Goal: Information Seeking & Learning: Learn about a topic

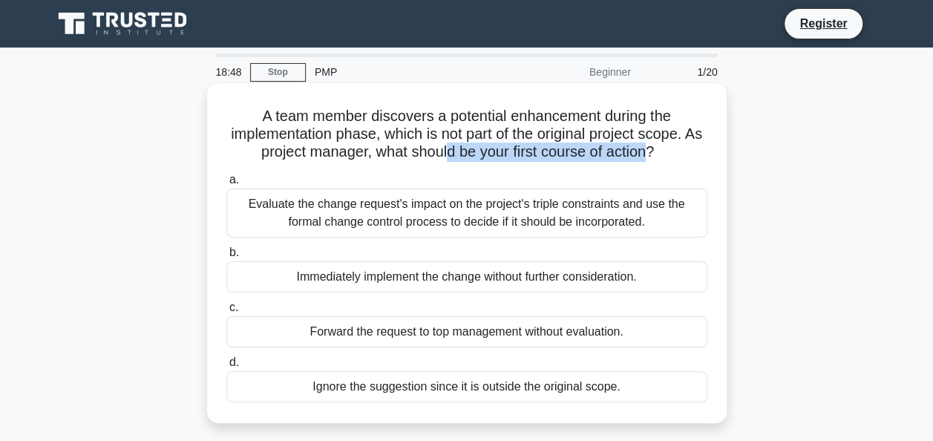
drag, startPoint x: 458, startPoint y: 154, endPoint x: 662, endPoint y: 160, distance: 203.5
click at [662, 160] on h5 "A team member discovers a potential enhancement during the implementation phase…" at bounding box center [467, 134] width 484 height 55
click at [326, 163] on div "A team member discovers a potential enhancement during the implementation phase…" at bounding box center [467, 253] width 508 height 328
click at [463, 206] on div "Evaluate the change request's impact on the project's triple constraints and us…" at bounding box center [466, 213] width 481 height 49
click at [226, 185] on input "a. Evaluate the change request's impact on the project's triple constraints and…" at bounding box center [226, 180] width 0 height 10
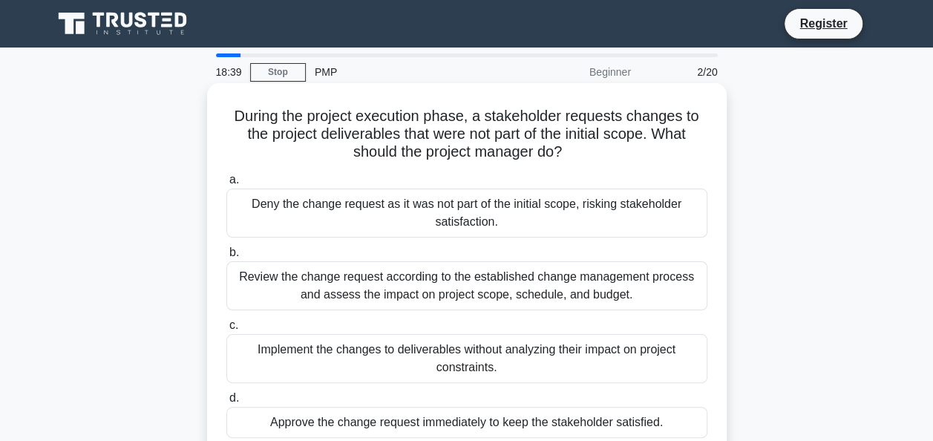
click at [434, 126] on h5 "During the project execution phase, a stakeholder requests changes to the proje…" at bounding box center [467, 134] width 484 height 55
drag, startPoint x: 244, startPoint y: 143, endPoint x: 419, endPoint y: 135, distance: 175.4
click at [419, 135] on h5 "During the project execution phase, a stakeholder requests changes to the proje…" at bounding box center [467, 134] width 484 height 55
drag, startPoint x: 419, startPoint y: 135, endPoint x: 434, endPoint y: 150, distance: 21.5
click at [435, 150] on h5 "During the project execution phase, a stakeholder requests changes to the proje…" at bounding box center [467, 134] width 484 height 55
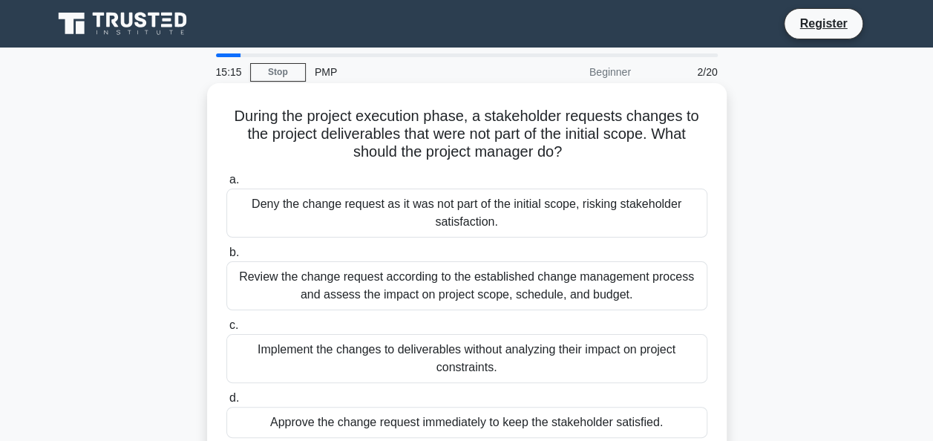
click at [407, 289] on div "Review the change request according to the established change management proces…" at bounding box center [466, 285] width 481 height 49
click at [226, 258] on input "b. Review the change request according to the established change management pro…" at bounding box center [226, 253] width 0 height 10
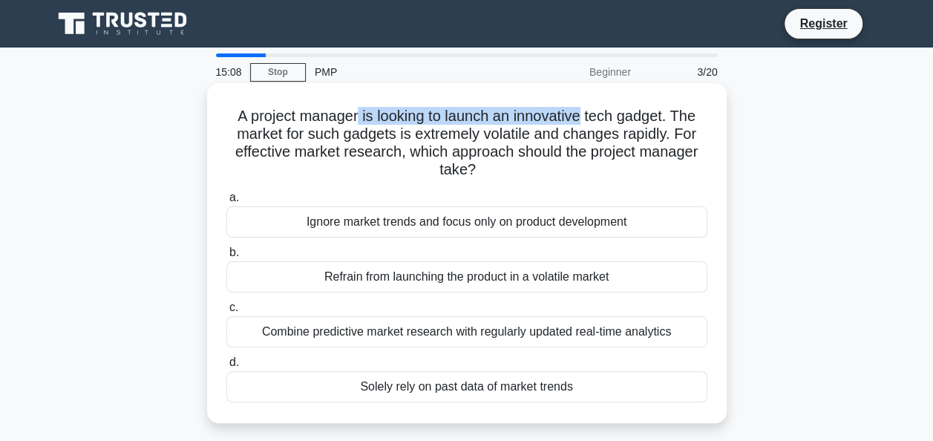
drag, startPoint x: 361, startPoint y: 114, endPoint x: 587, endPoint y: 120, distance: 225.8
click at [587, 120] on h5 "A project manager is looking to launch an innovative tech gadget. The market fo…" at bounding box center [467, 143] width 484 height 73
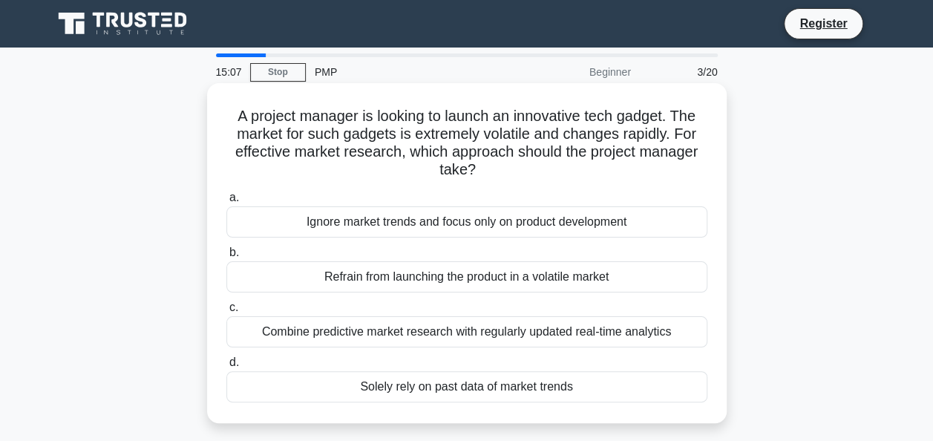
drag, startPoint x: 587, startPoint y: 120, endPoint x: 637, endPoint y: 120, distance: 50.5
click at [637, 120] on h5 "A project manager is looking to launch an innovative tech gadget. The market fo…" at bounding box center [467, 143] width 484 height 73
drag, startPoint x: 581, startPoint y: 114, endPoint x: 673, endPoint y: 117, distance: 91.4
click at [673, 117] on h5 "A project manager is looking to launch an innovative tech gadget. The market fo…" at bounding box center [467, 143] width 484 height 73
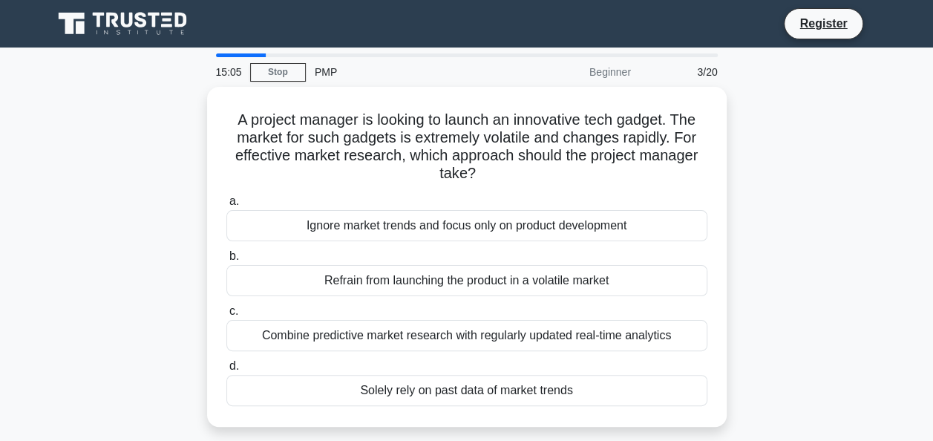
drag, startPoint x: 673, startPoint y: 117, endPoint x: 732, endPoint y: 137, distance: 62.5
click at [740, 134] on div "A project manager is looking to launch an innovative tech gadget. The market fo…" at bounding box center [467, 266] width 846 height 358
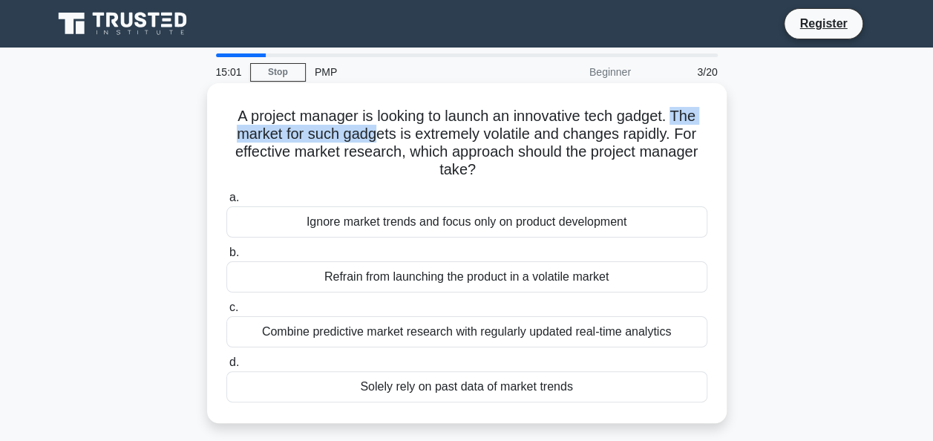
drag, startPoint x: 677, startPoint y: 117, endPoint x: 373, endPoint y: 135, distance: 304.2
click at [373, 135] on h5 "A project manager is looking to launch an innovative tech gadget. The market fo…" at bounding box center [467, 143] width 484 height 73
drag, startPoint x: 373, startPoint y: 135, endPoint x: 395, endPoint y: 151, distance: 26.6
click at [395, 151] on h5 "A project manager is looking to launch an innovative tech gadget. The market fo…" at bounding box center [467, 143] width 484 height 73
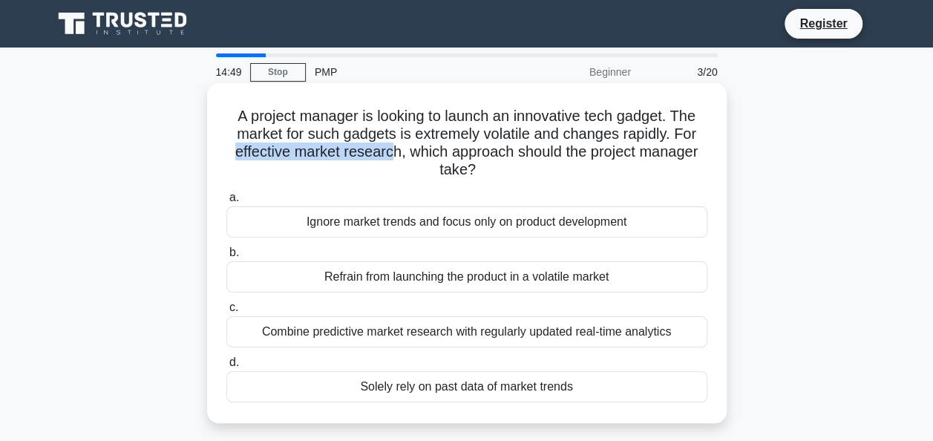
drag, startPoint x: 232, startPoint y: 151, endPoint x: 391, endPoint y: 153, distance: 158.9
click at [391, 153] on h5 "A project manager is looking to launch an innovative tech gadget. The market fo…" at bounding box center [467, 143] width 484 height 73
drag, startPoint x: 391, startPoint y: 153, endPoint x: 407, endPoint y: 180, distance: 32.0
click at [407, 180] on h5 "A project manager is looking to launch an innovative tech gadget. The market fo…" at bounding box center [467, 143] width 484 height 73
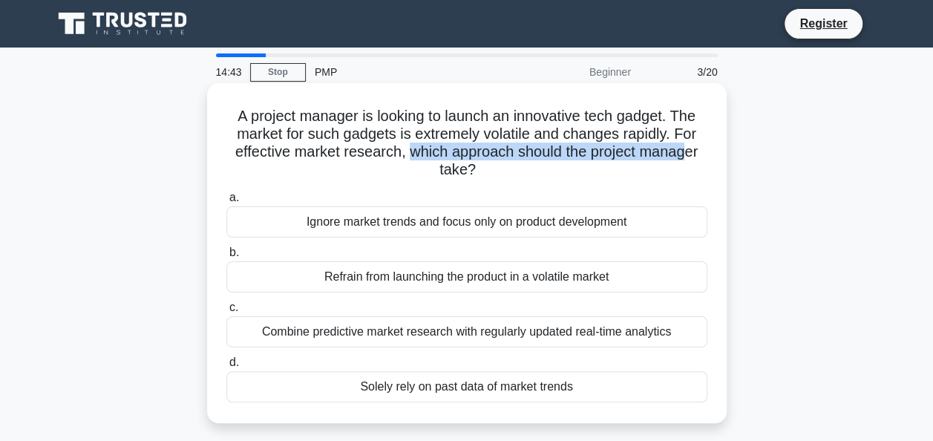
drag, startPoint x: 406, startPoint y: 157, endPoint x: 693, endPoint y: 160, distance: 286.6
click at [693, 160] on h5 "A project manager is looking to launch an innovative tech gadget. The market fo…" at bounding box center [467, 143] width 484 height 73
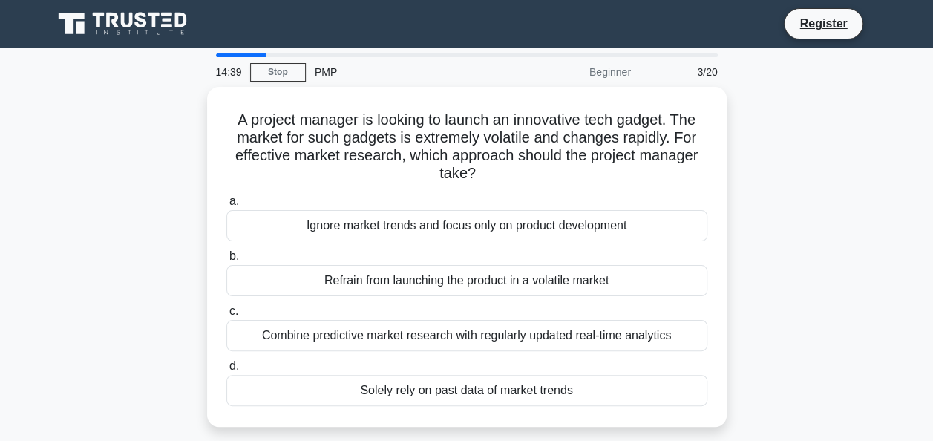
drag, startPoint x: 693, startPoint y: 160, endPoint x: 769, endPoint y: 196, distance: 84.4
click at [769, 196] on div "A project manager is looking to launch an innovative tech gadget. The market fo…" at bounding box center [467, 266] width 846 height 358
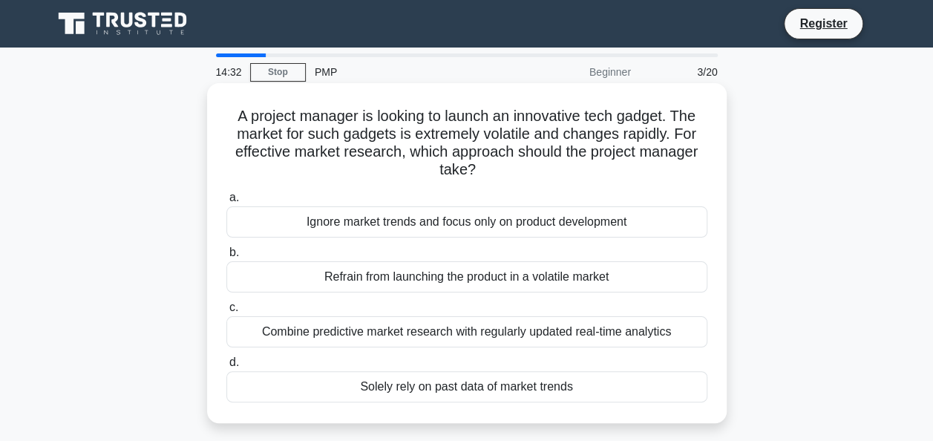
click at [325, 334] on div "Combine predictive market research with regularly updated real-time analytics" at bounding box center [466, 331] width 481 height 31
click at [226, 313] on input "c. Combine predictive market research with regularly updated real-time analytics" at bounding box center [226, 308] width 0 height 10
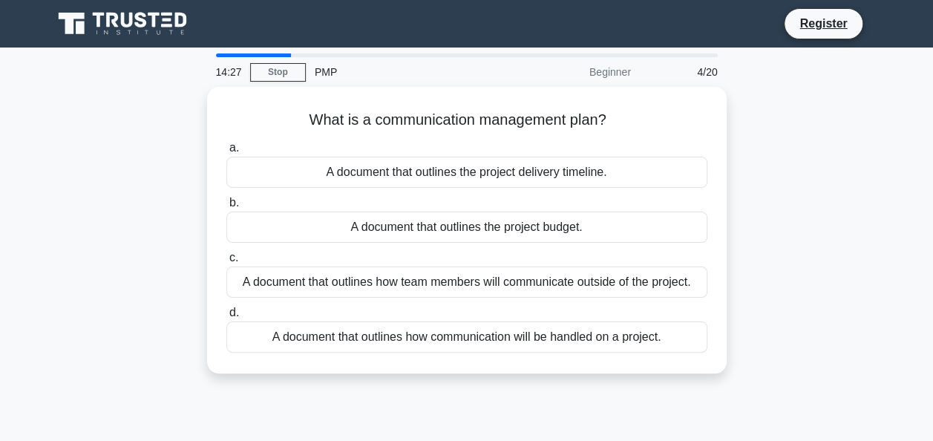
drag, startPoint x: 708, startPoint y: 126, endPoint x: 771, endPoint y: 158, distance: 70.1
click at [771, 158] on div "What is a communication management plan? .spinner_0XTQ{transform-origin:center;…" at bounding box center [467, 239] width 846 height 304
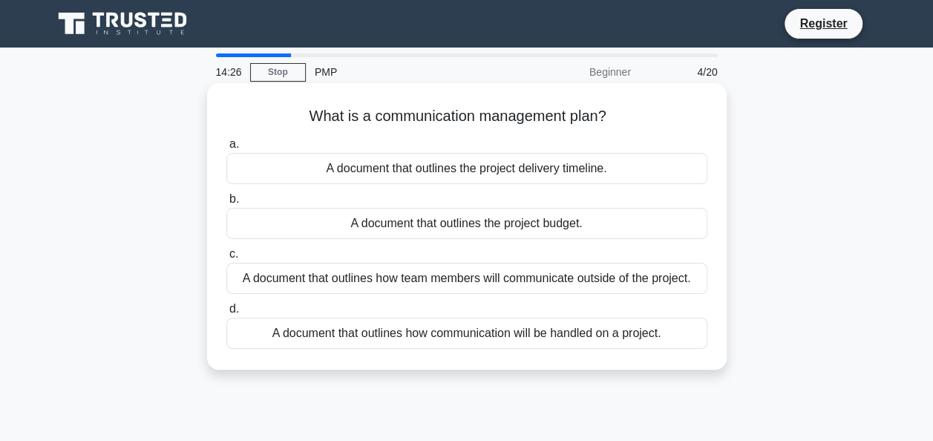
drag, startPoint x: 771, startPoint y: 158, endPoint x: 719, endPoint y: 169, distance: 52.3
click at [719, 169] on div "What is a communication management plan? .spinner_0XTQ{transform-origin:center;…" at bounding box center [467, 226] width 508 height 275
click at [287, 134] on div "a. A document that outlines the project delivery timeline. b. A document that o…" at bounding box center [467, 242] width 499 height 220
drag, startPoint x: 287, startPoint y: 134, endPoint x: 282, endPoint y: 124, distance: 11.3
click at [282, 124] on h5 "What is a communication management plan? .spinner_0XTQ{transform-origin:center;…" at bounding box center [467, 116] width 484 height 19
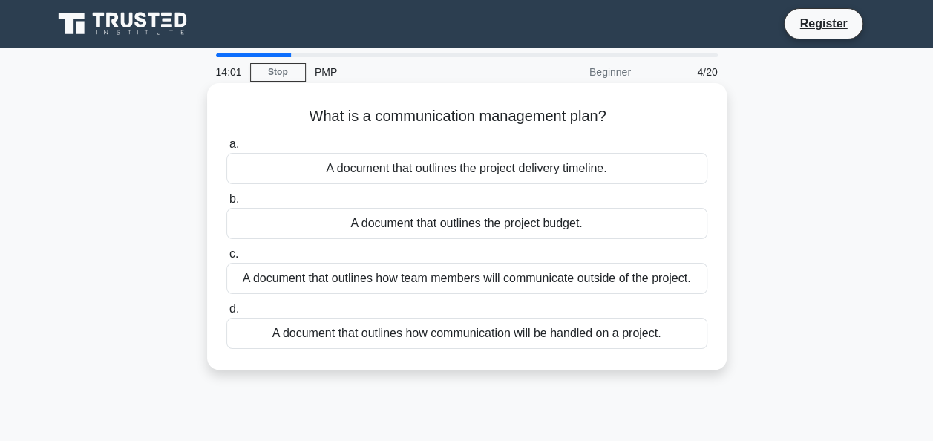
click at [602, 344] on div "A document that outlines how communication will be handled on a project." at bounding box center [466, 333] width 481 height 31
drag, startPoint x: 602, startPoint y: 344, endPoint x: 584, endPoint y: 336, distance: 20.3
click at [584, 336] on div "A document that outlines how communication will be handled on a project." at bounding box center [466, 333] width 481 height 31
click at [226, 314] on input "d. A document that outlines how communication will be handled on a project." at bounding box center [226, 309] width 0 height 10
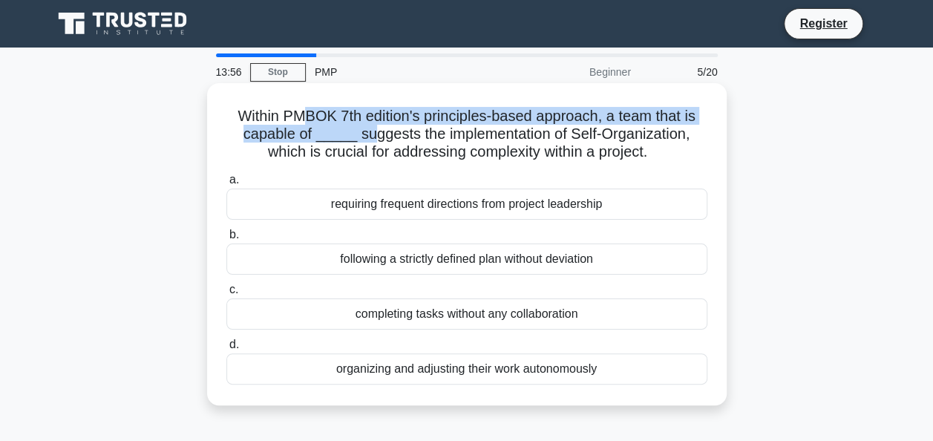
drag, startPoint x: 326, startPoint y: 124, endPoint x: 368, endPoint y: 126, distance: 42.4
click at [368, 126] on h5 "Within PMBOK 7th edition's principles-based approach, a team that is capable of…" at bounding box center [467, 134] width 484 height 55
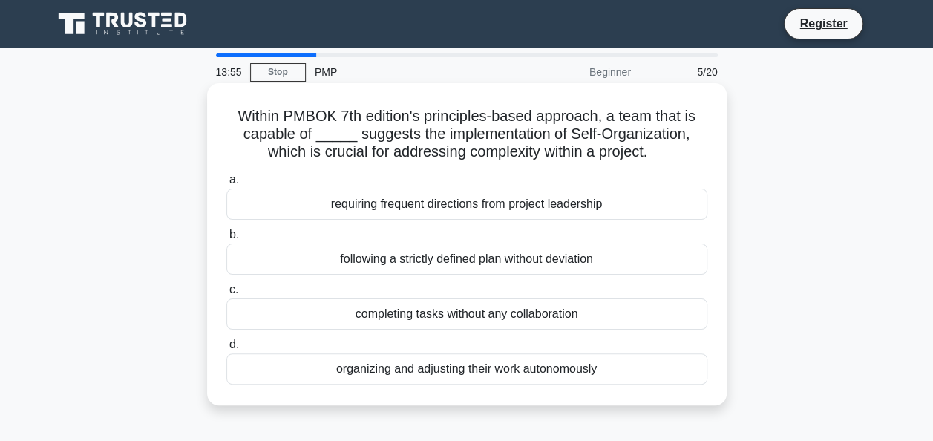
drag, startPoint x: 368, startPoint y: 126, endPoint x: 454, endPoint y: 140, distance: 87.2
click at [455, 140] on h5 "Within PMBOK 7th edition's principles-based approach, a team that is capable of…" at bounding box center [467, 134] width 484 height 55
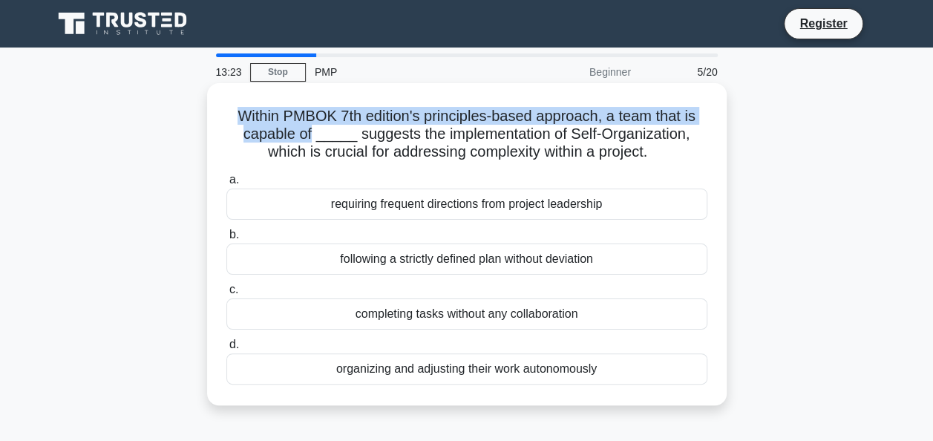
drag, startPoint x: 232, startPoint y: 119, endPoint x: 313, endPoint y: 131, distance: 82.5
click at [313, 131] on h5 "Within PMBOK 7th edition's principles-based approach, a team that is capable of…" at bounding box center [467, 134] width 484 height 55
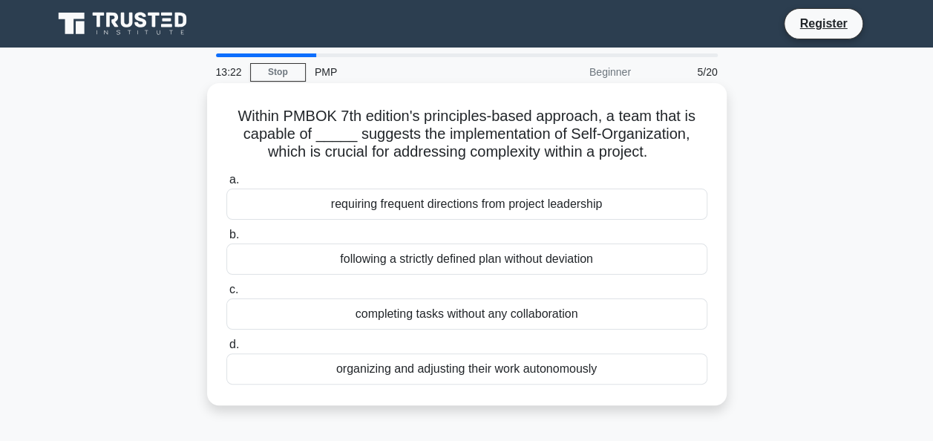
drag, startPoint x: 313, startPoint y: 131, endPoint x: 469, endPoint y: 137, distance: 156.0
click at [471, 135] on h5 "Within PMBOK 7th edition's principles-based approach, a team that is capable of…" at bounding box center [467, 134] width 484 height 55
drag, startPoint x: 347, startPoint y: 117, endPoint x: 548, endPoint y: 117, distance: 200.5
click at [548, 117] on h5 "Within PMBOK 7th edition's principles-based approach, a team that is capable of…" at bounding box center [467, 134] width 484 height 55
drag, startPoint x: 548, startPoint y: 117, endPoint x: 631, endPoint y: 166, distance: 96.5
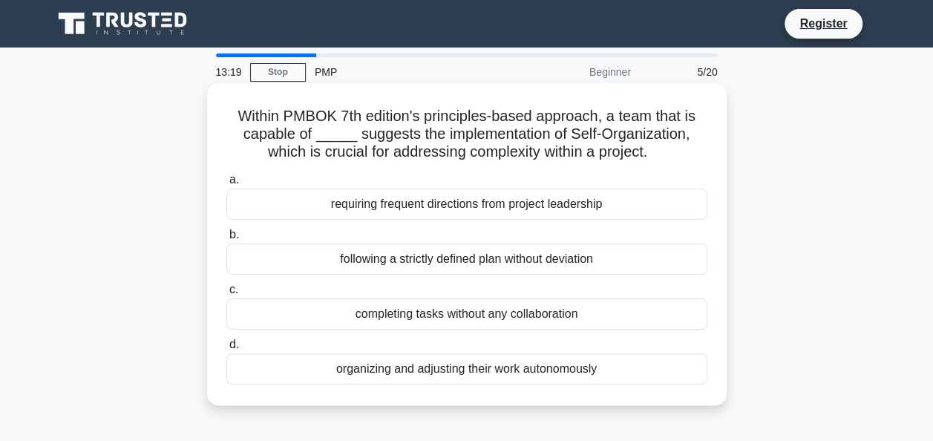
click at [631, 166] on div "Within PMBOK 7th edition's principles-based approach, a team that is capable of…" at bounding box center [467, 244] width 508 height 310
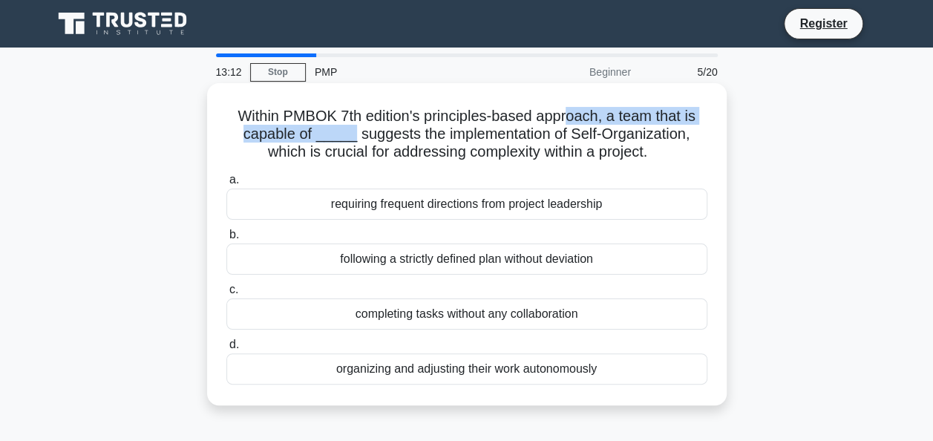
drag, startPoint x: 345, startPoint y: 128, endPoint x: 570, endPoint y: 123, distance: 225.0
click at [570, 123] on h5 "Within PMBOK 7th edition's principles-based approach, a team that is capable of…" at bounding box center [467, 134] width 484 height 55
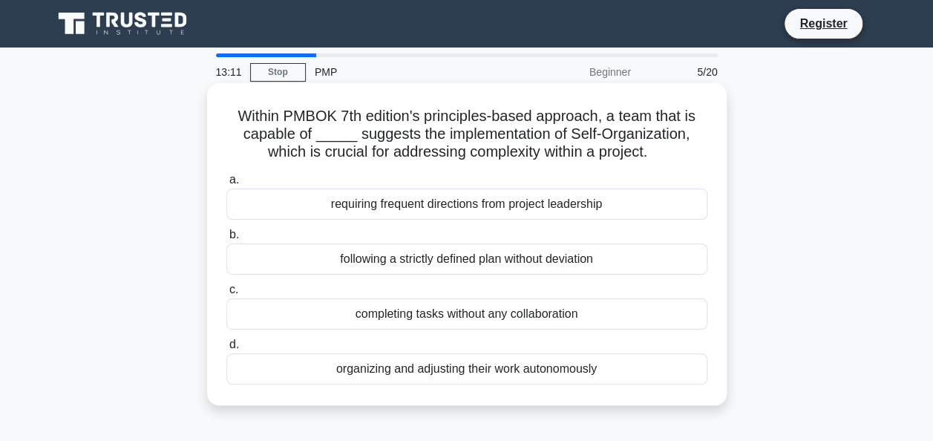
drag, startPoint x: 570, startPoint y: 123, endPoint x: 518, endPoint y: 208, distance: 99.3
click at [518, 208] on div "requiring frequent directions from project leadership" at bounding box center [466, 204] width 481 height 31
click at [226, 185] on input "a. requiring frequent directions from project leadership" at bounding box center [226, 180] width 0 height 10
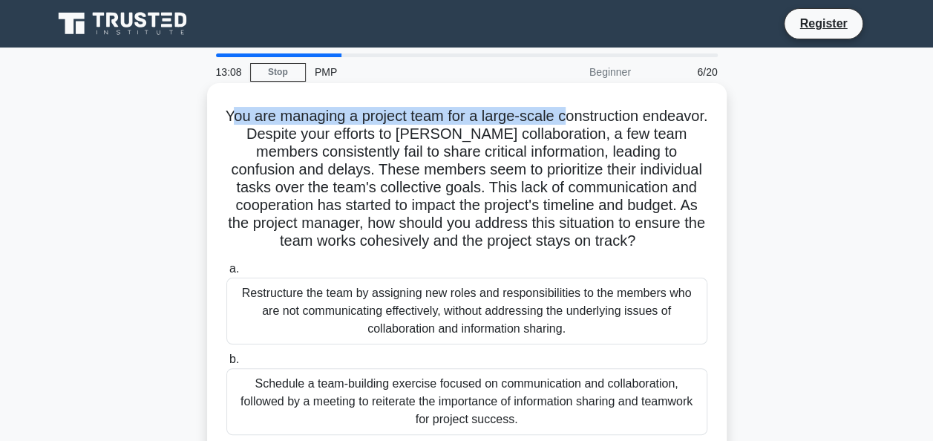
drag, startPoint x: 261, startPoint y: 114, endPoint x: 601, endPoint y: 92, distance: 340.0
click at [601, 92] on div "You are managing a project team for a large-scale construction endeavor. Despit…" at bounding box center [467, 342] width 508 height 506
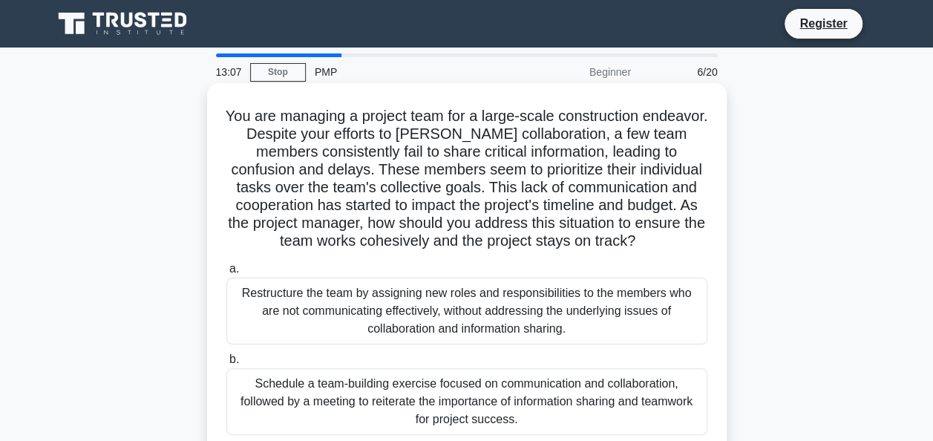
drag, startPoint x: 601, startPoint y: 92, endPoint x: 420, endPoint y: 192, distance: 207.0
click at [455, 193] on h5 "You are managing a project team for a large-scale construction endeavor. Despit…" at bounding box center [467, 179] width 484 height 144
drag, startPoint x: 290, startPoint y: 242, endPoint x: 235, endPoint y: 183, distance: 80.4
click at [235, 183] on h5 "You are managing a project team for a large-scale construction endeavor. Despit…" at bounding box center [467, 179] width 484 height 144
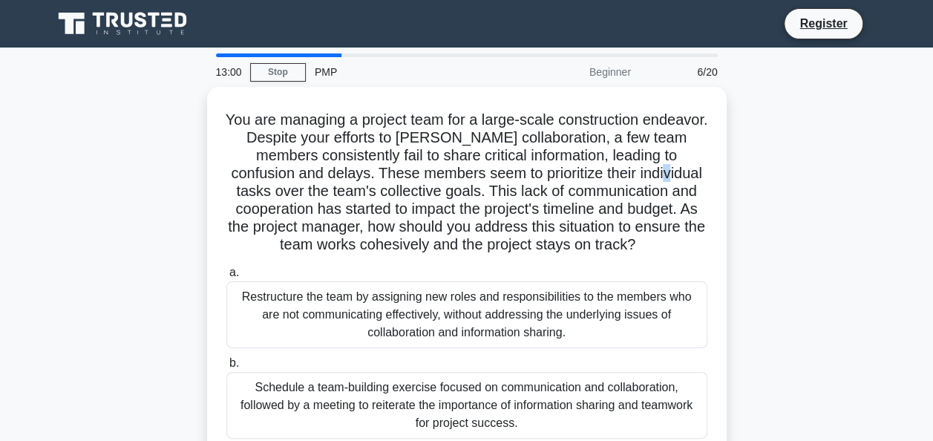
drag, startPoint x: 235, startPoint y: 183, endPoint x: 154, endPoint y: 198, distance: 81.4
click at [154, 198] on div "You are managing a project team for a large-scale construction endeavor. Despit…" at bounding box center [467, 355] width 846 height 536
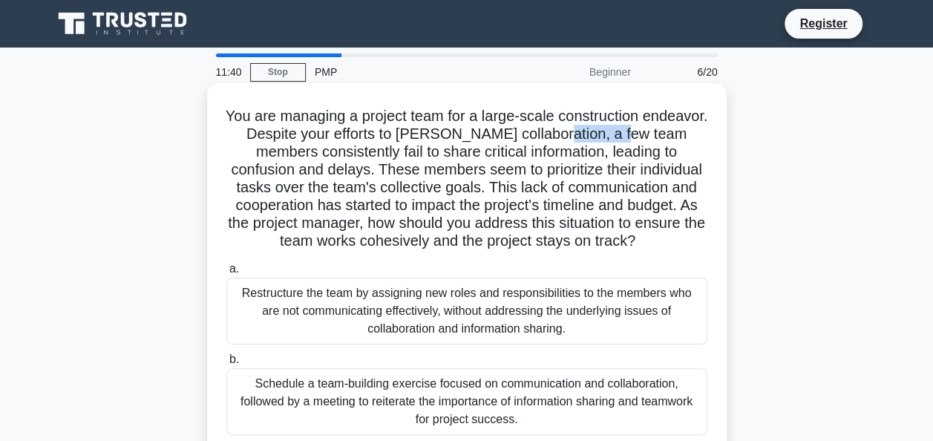
drag, startPoint x: 613, startPoint y: 135, endPoint x: 691, endPoint y: 135, distance: 77.2
click at [691, 135] on h5 "You are managing a project team for a large-scale construction endeavor. Despit…" at bounding box center [467, 179] width 484 height 144
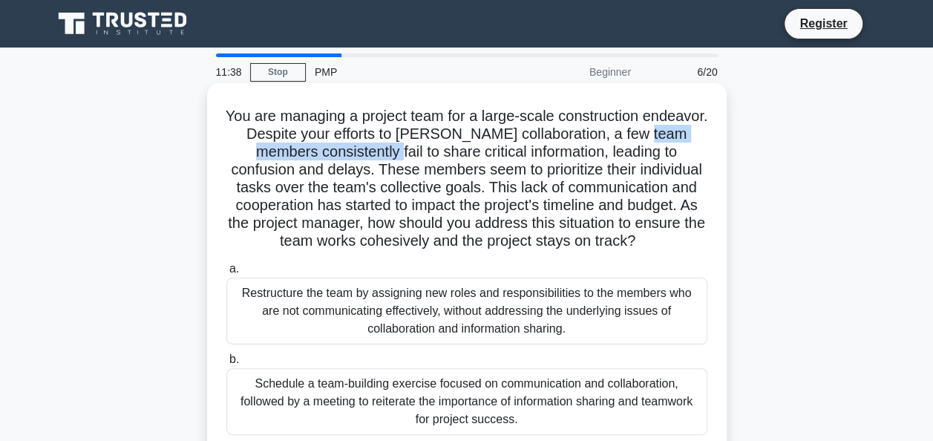
drag, startPoint x: 275, startPoint y: 148, endPoint x: 435, endPoint y: 152, distance: 160.4
click at [435, 152] on h5 "You are managing a project team for a large-scale construction endeavor. Despit…" at bounding box center [467, 179] width 484 height 144
drag, startPoint x: 435, startPoint y: 152, endPoint x: 464, endPoint y: 157, distance: 29.4
click at [464, 157] on h5 "You are managing a project team for a large-scale construction endeavor. Despit…" at bounding box center [467, 179] width 484 height 144
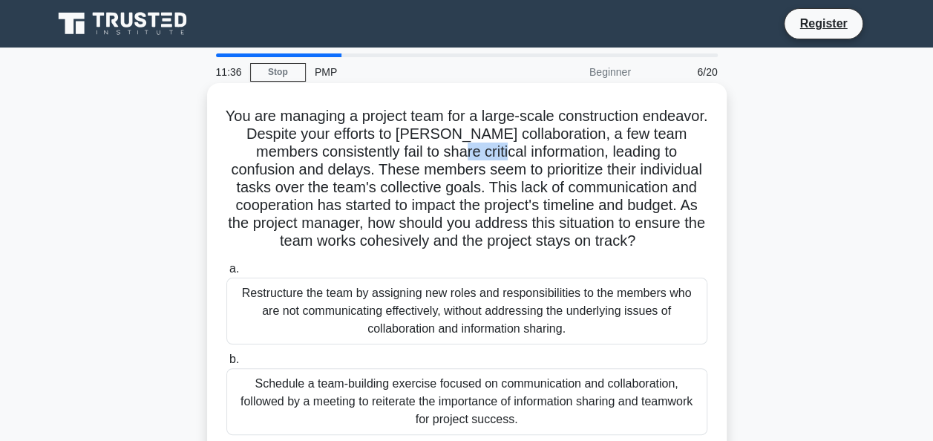
drag, startPoint x: 502, startPoint y: 157, endPoint x: 552, endPoint y: 159, distance: 49.8
click at [552, 159] on h5 "You are managing a project team for a large-scale construction endeavor. Despit…" at bounding box center [467, 179] width 484 height 144
drag, startPoint x: 552, startPoint y: 159, endPoint x: 692, endPoint y: 156, distance: 140.4
click at [692, 156] on h5 "You are managing a project team for a large-scale construction endeavor. Despit…" at bounding box center [467, 179] width 484 height 144
drag, startPoint x: 225, startPoint y: 175, endPoint x: 368, endPoint y: 175, distance: 143.3
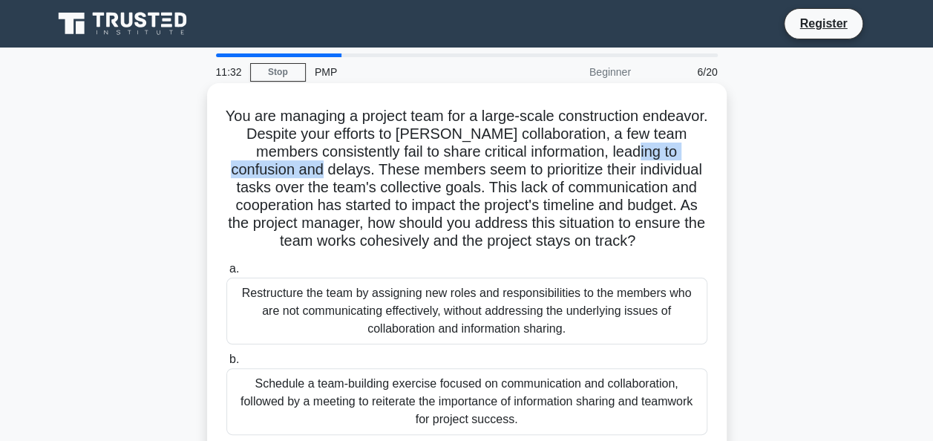
click at [368, 175] on h5 "You are managing a project team for a large-scale construction endeavor. Despit…" at bounding box center [467, 179] width 484 height 144
drag, startPoint x: 368, startPoint y: 175, endPoint x: 396, endPoint y: 196, distance: 35.0
click at [396, 196] on h5 "You are managing a project team for a large-scale construction endeavor. Despit…" at bounding box center [467, 179] width 484 height 144
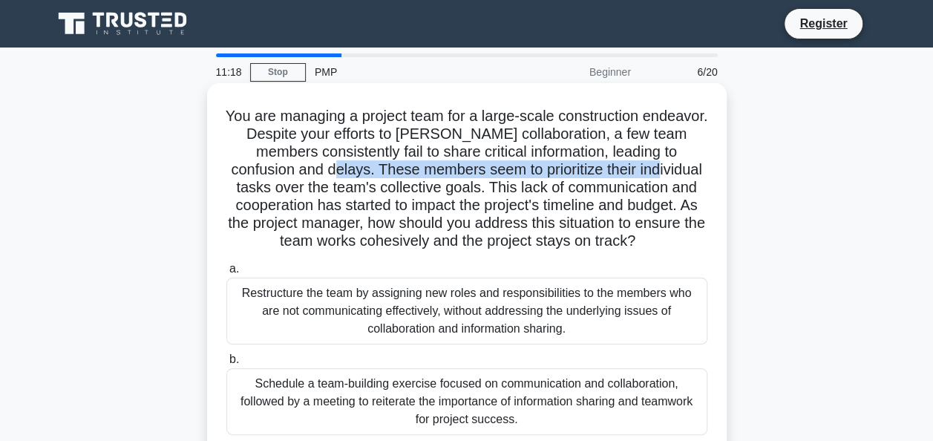
drag, startPoint x: 374, startPoint y: 172, endPoint x: 716, endPoint y: 166, distance: 342.3
click at [716, 166] on div "You are managing a project team for a large-scale construction endeavor. Despit…" at bounding box center [467, 342] width 508 height 506
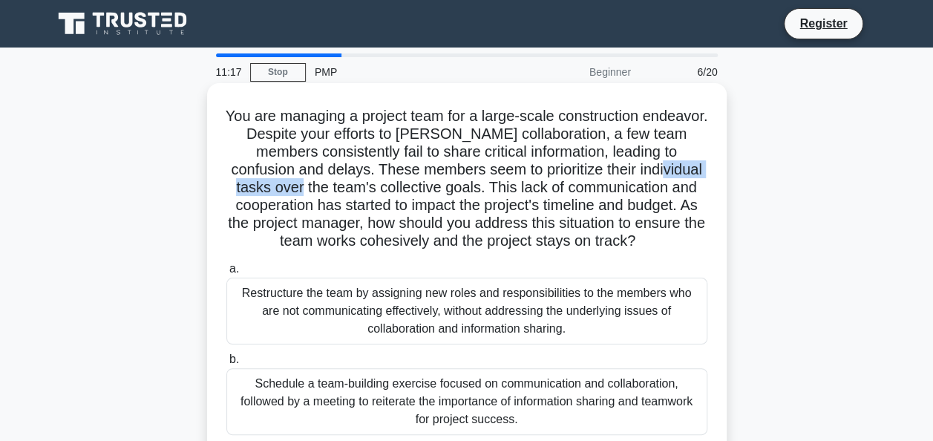
drag, startPoint x: 233, startPoint y: 189, endPoint x: 339, endPoint y: 186, distance: 105.5
click at [339, 186] on h5 "You are managing a project team for a large-scale construction endeavor. Despit…" at bounding box center [467, 179] width 484 height 144
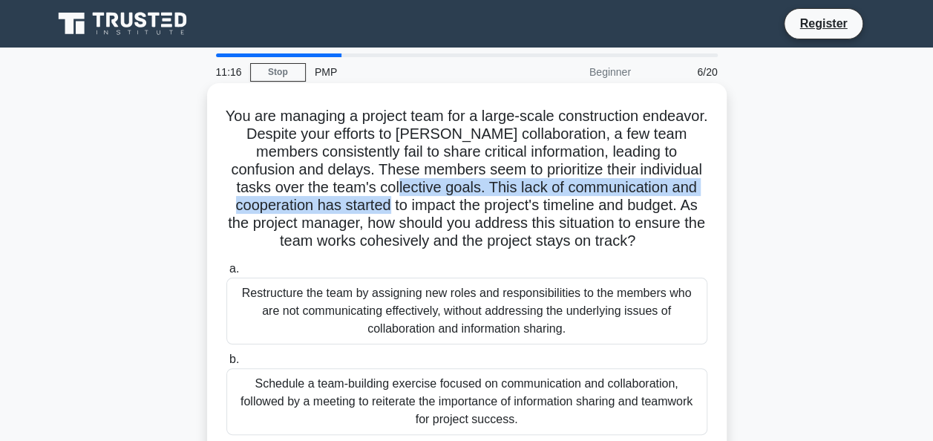
drag, startPoint x: 339, startPoint y: 186, endPoint x: 437, endPoint y: 198, distance: 98.6
click at [437, 198] on h5 "You are managing a project team for a large-scale construction endeavor. Despit…" at bounding box center [467, 179] width 484 height 144
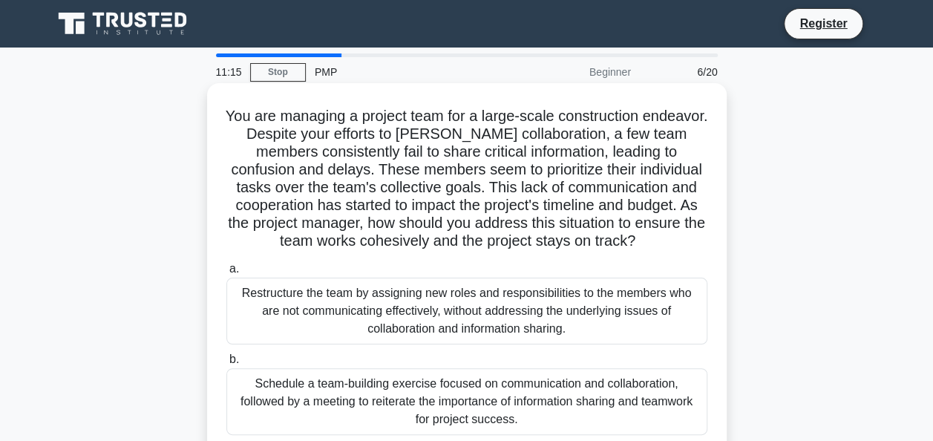
drag, startPoint x: 437, startPoint y: 198, endPoint x: 532, endPoint y: 281, distance: 127.3
click at [532, 281] on div "Restructure the team by assigning new roles and responsibilities to the members…" at bounding box center [466, 311] width 481 height 67
click at [226, 274] on input "a. Restructure the team by assigning new roles and responsibilities to the memb…" at bounding box center [226, 269] width 0 height 10
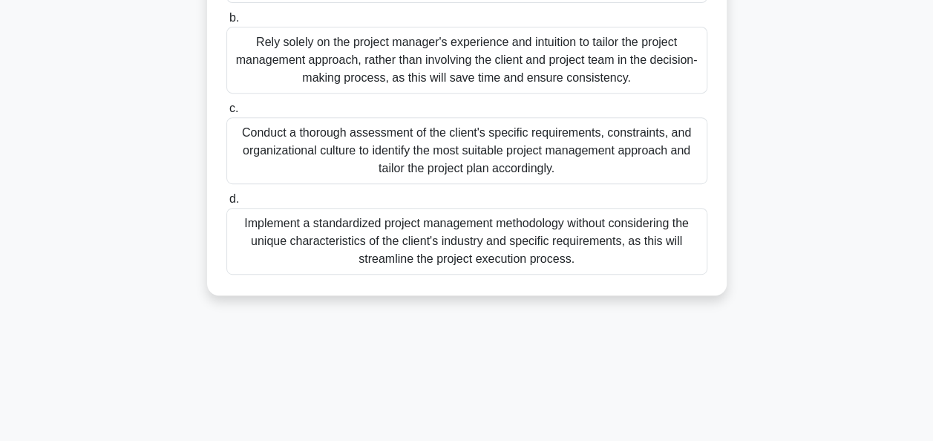
scroll to position [287, 0]
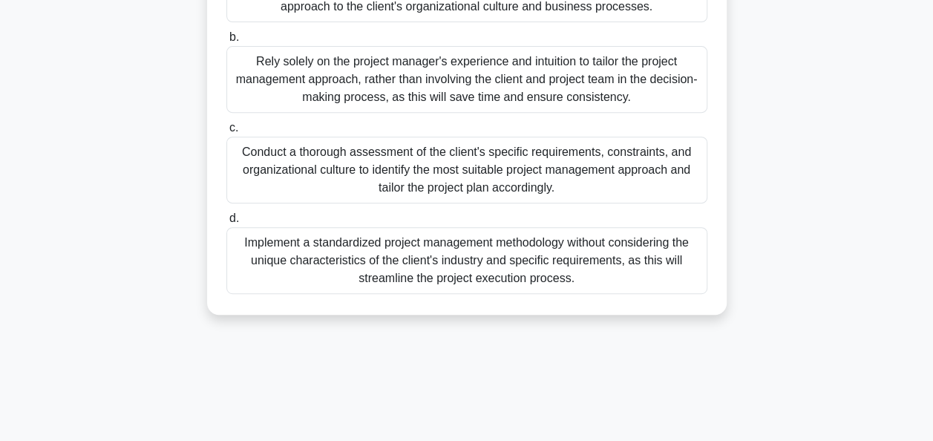
click at [383, 203] on div "Conduct a thorough assessment of the client's specific requirements, constraint…" at bounding box center [466, 170] width 481 height 67
click at [226, 133] on input "c. Conduct a thorough assessment of the client's specific requirements, constra…" at bounding box center [226, 128] width 0 height 10
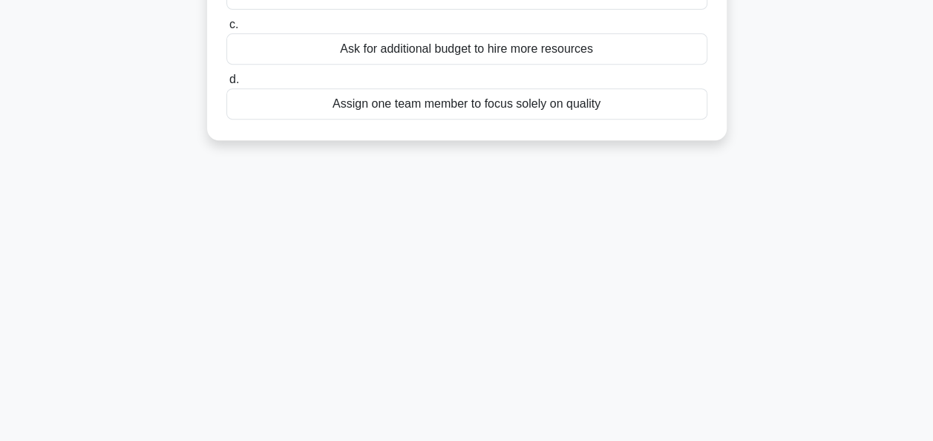
scroll to position [0, 0]
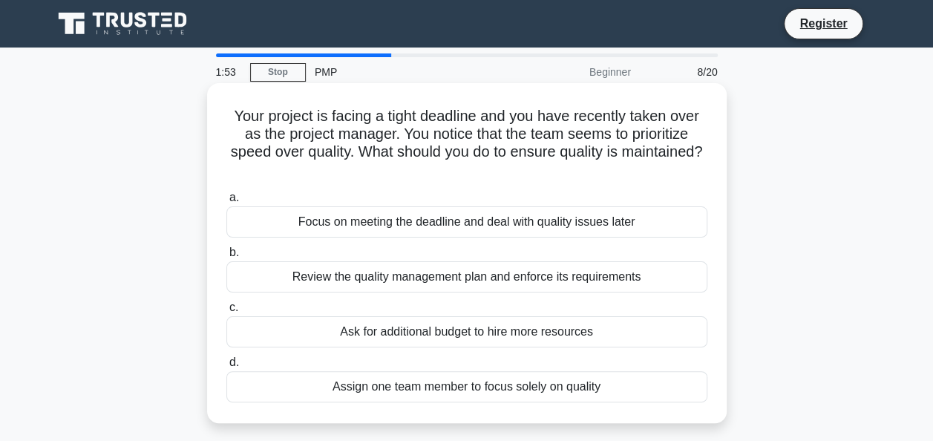
click at [601, 282] on div "Review the quality management plan and enforce its requirements" at bounding box center [466, 276] width 481 height 31
click at [226, 258] on input "b. Review the quality management plan and enforce its requirements" at bounding box center [226, 253] width 0 height 10
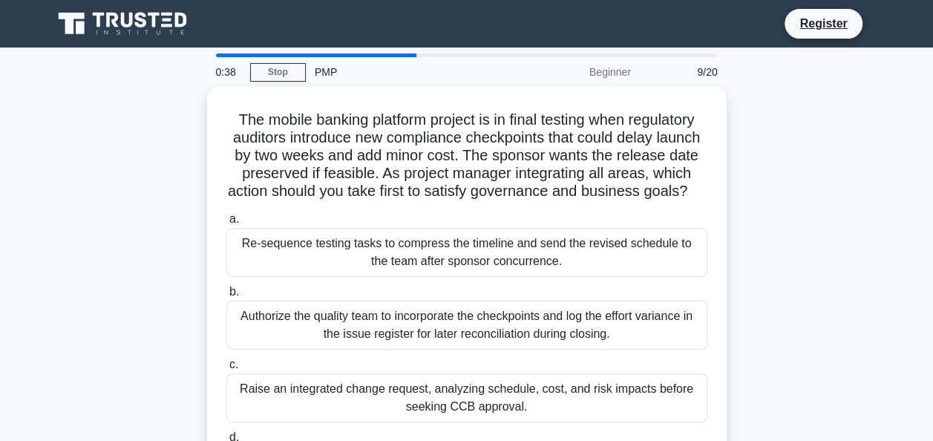
scroll to position [74, 0]
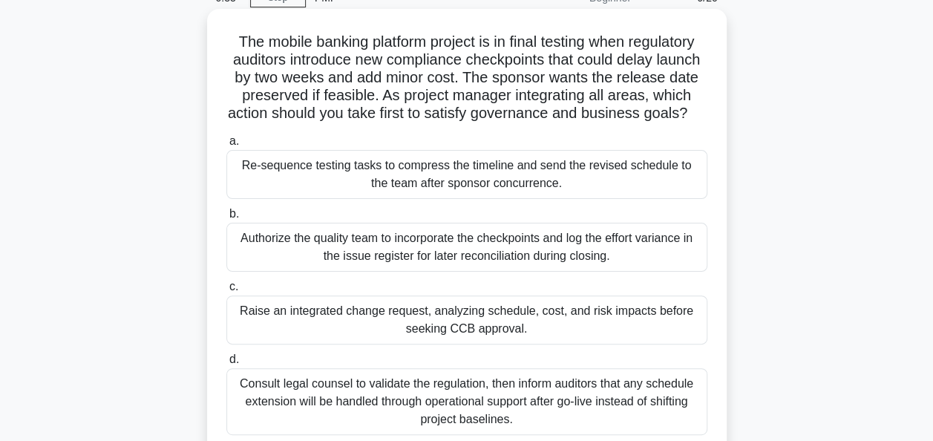
click at [621, 339] on div "Raise an integrated change request, analyzing schedule, cost, and risk impacts …" at bounding box center [466, 320] width 481 height 49
click at [226, 292] on input "c. Raise an integrated change request, analyzing schedule, cost, and risk impac…" at bounding box center [226, 287] width 0 height 10
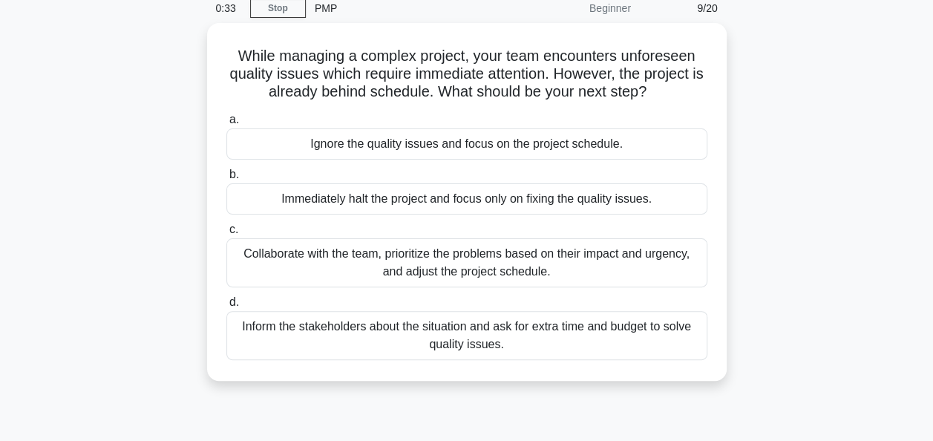
scroll to position [0, 0]
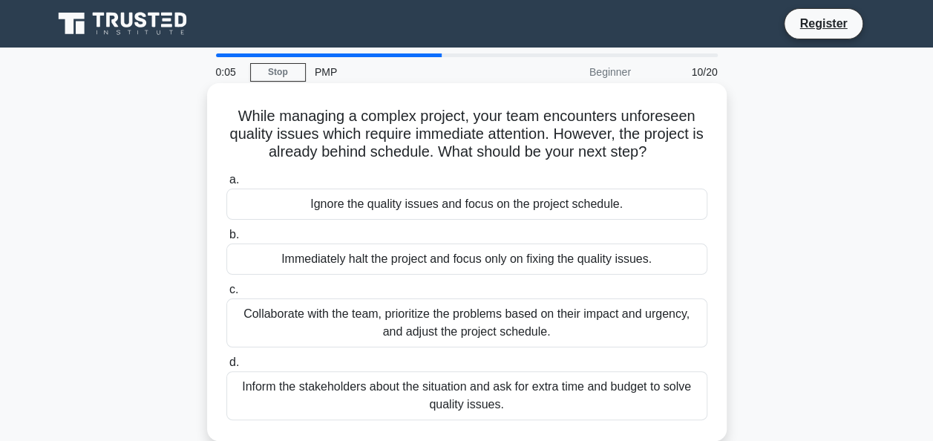
click at [503, 326] on div "Collaborate with the team, prioritize the problems based on their impact and ur…" at bounding box center [466, 322] width 481 height 49
click at [226, 295] on input "c. Collaborate with the team, prioritize the problems based on their impact and…" at bounding box center [226, 290] width 0 height 10
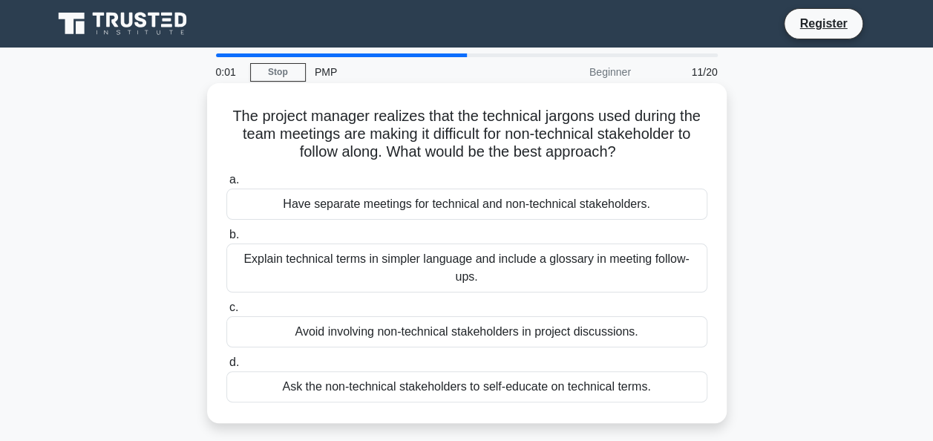
click at [402, 298] on label "c. Avoid involving non-technical stakeholders in project discussions." at bounding box center [466, 322] width 481 height 49
click at [226, 303] on input "c. Avoid involving non-technical stakeholders in project discussions." at bounding box center [226, 308] width 0 height 10
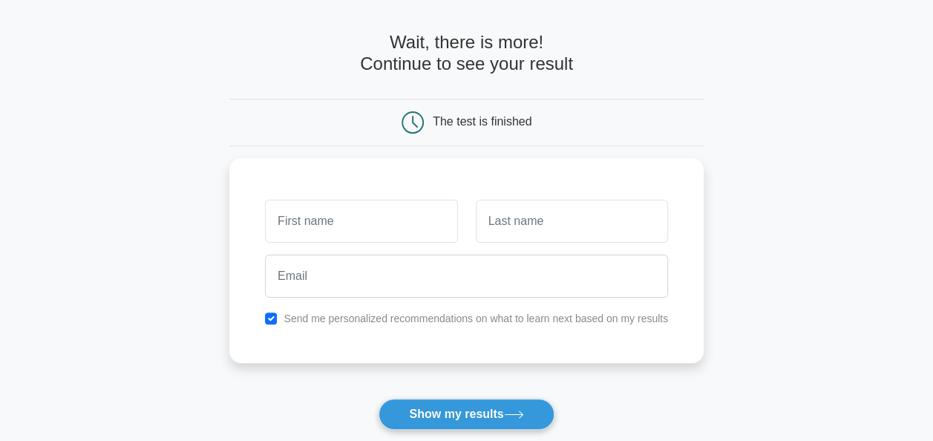
click at [441, 414] on button "Show my results" at bounding box center [466, 414] width 175 height 31
click at [376, 193] on div at bounding box center [361, 217] width 210 height 55
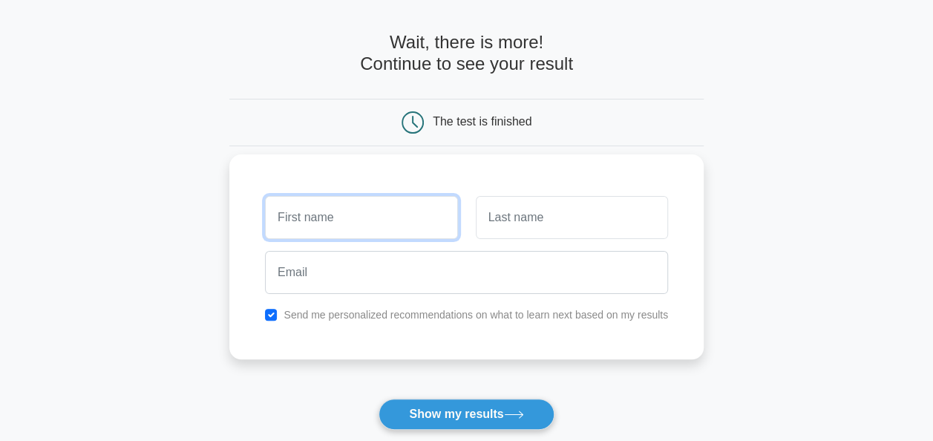
click at [373, 203] on input "text" at bounding box center [361, 217] width 192 height 43
type input "rawda"
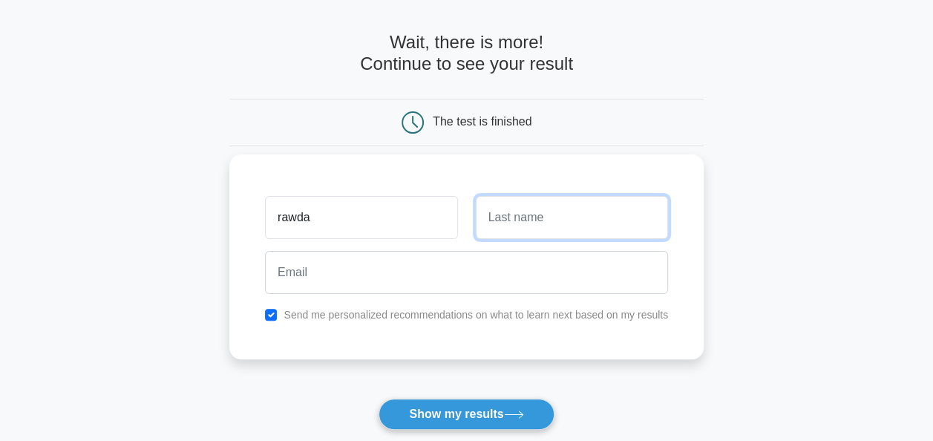
click at [591, 221] on input "text" at bounding box center [572, 217] width 192 height 43
type input "saeed"
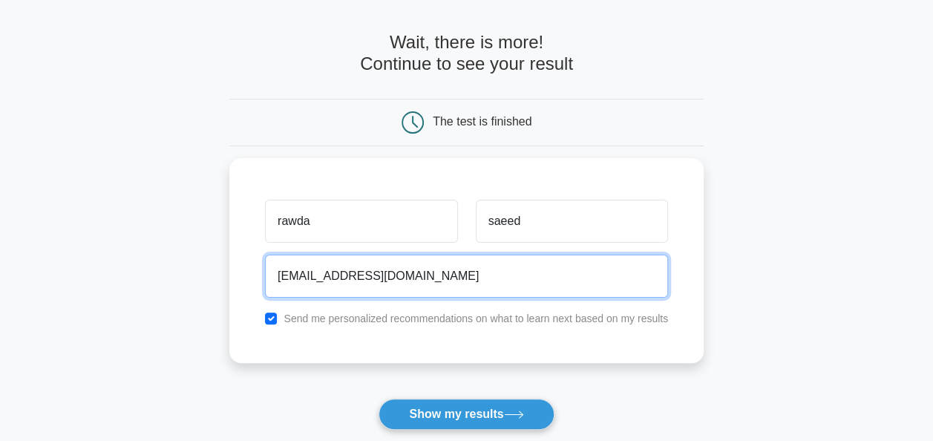
drag, startPoint x: 474, startPoint y: 276, endPoint x: 0, endPoint y: 260, distance: 474.0
click at [0, 262] on html "Register rawda saeed" at bounding box center [466, 322] width 933 height 746
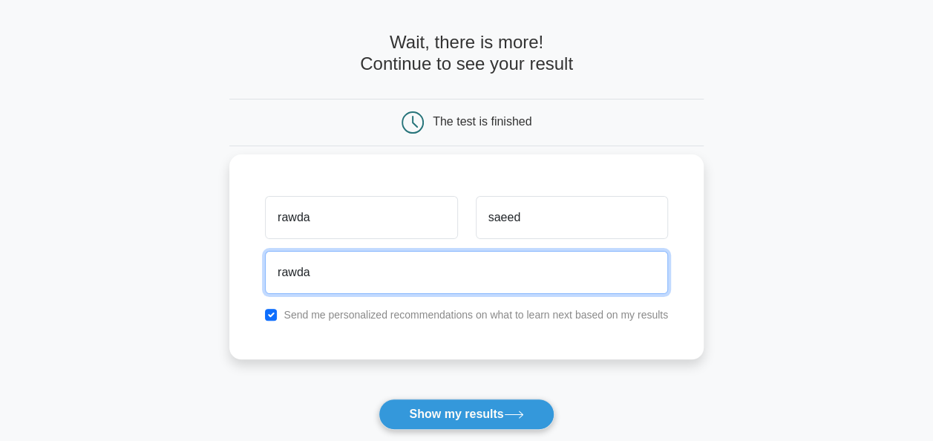
type input "rawdasaeed19711@gmail.com"
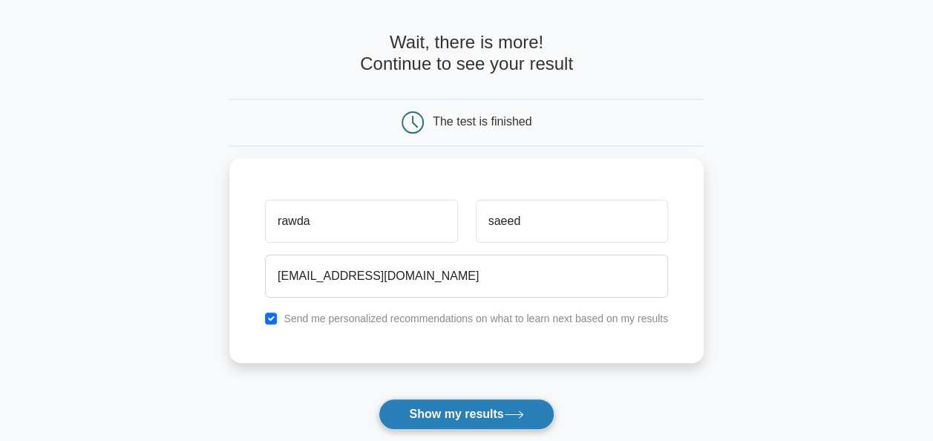
click at [506, 402] on button "Show my results" at bounding box center [466, 414] width 175 height 31
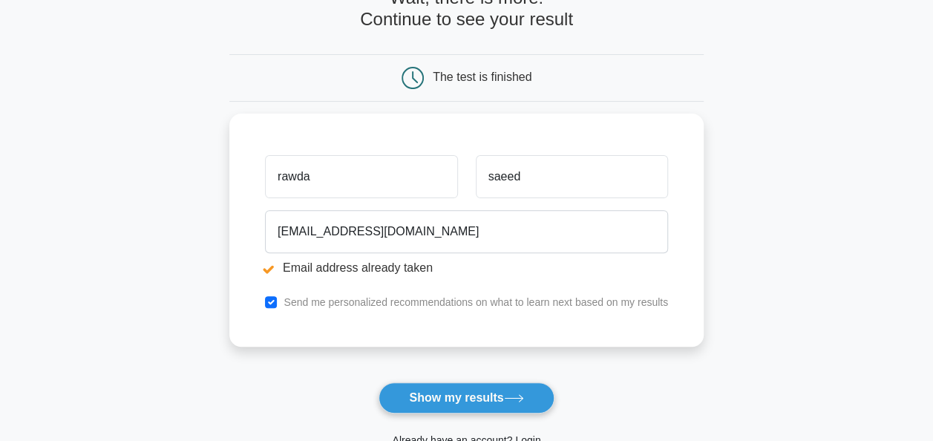
scroll to position [386, 0]
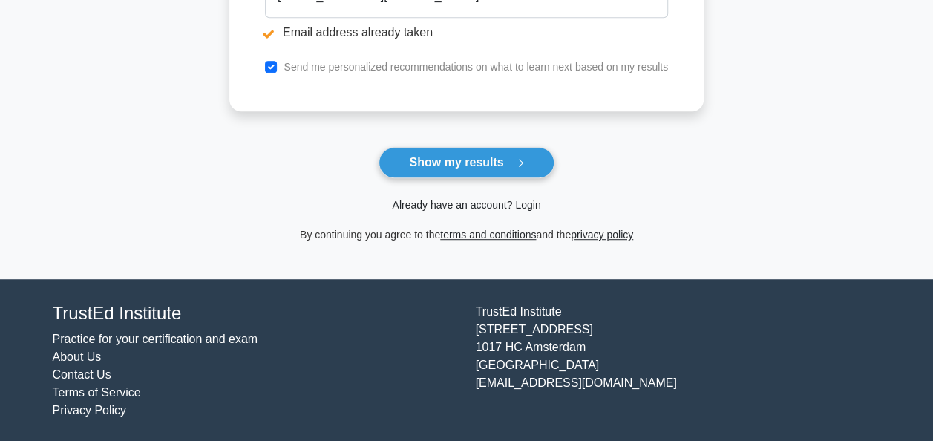
click at [419, 203] on link "Already have an account? Login" at bounding box center [466, 205] width 148 height 12
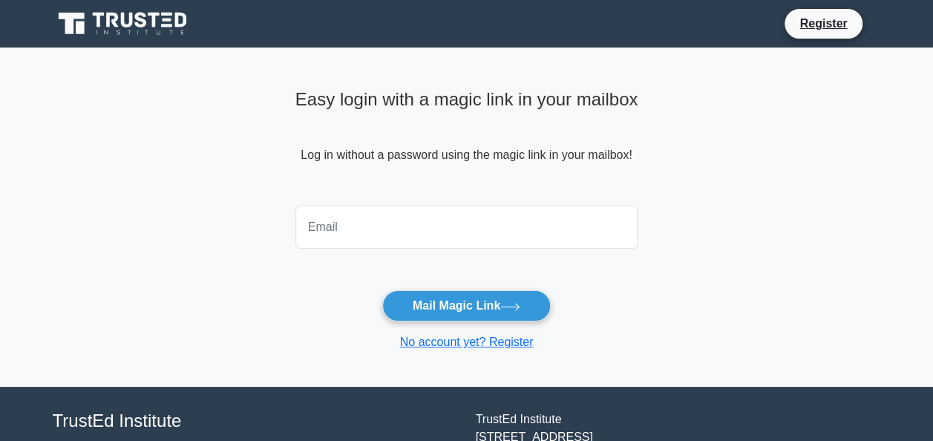
click at [471, 218] on input "email" at bounding box center [467, 227] width 343 height 43
type input "[EMAIL_ADDRESS][DOMAIN_NAME]"
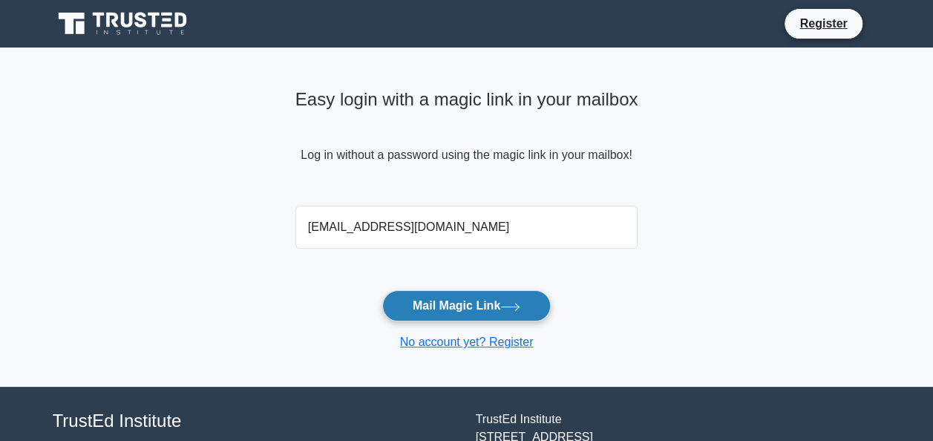
click at [488, 304] on button "Mail Magic Link" at bounding box center [466, 305] width 169 height 31
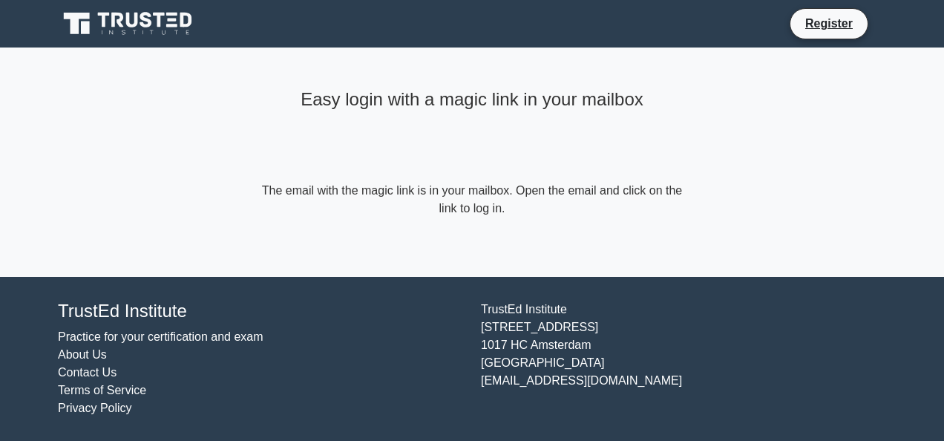
drag, startPoint x: 284, startPoint y: 192, endPoint x: 701, endPoint y: 211, distance: 417.7
click at [701, 211] on main "Easy login with a magic link in your mailbox The email with the magic link is i…" at bounding box center [472, 162] width 944 height 229
click at [702, 247] on main "Easy login with a magic link in your mailbox The email with the magic link is i…" at bounding box center [472, 162] width 944 height 229
click at [476, 156] on div "Easy login with a magic link in your mailbox" at bounding box center [472, 132] width 428 height 99
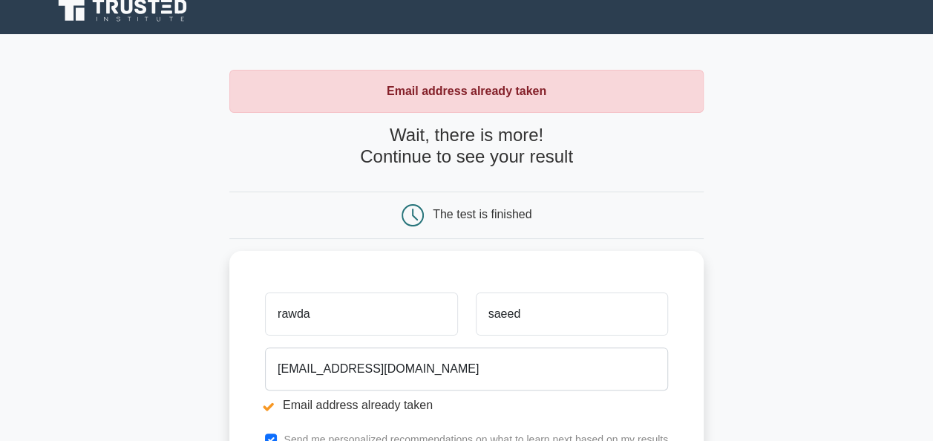
scroll to position [386, 0]
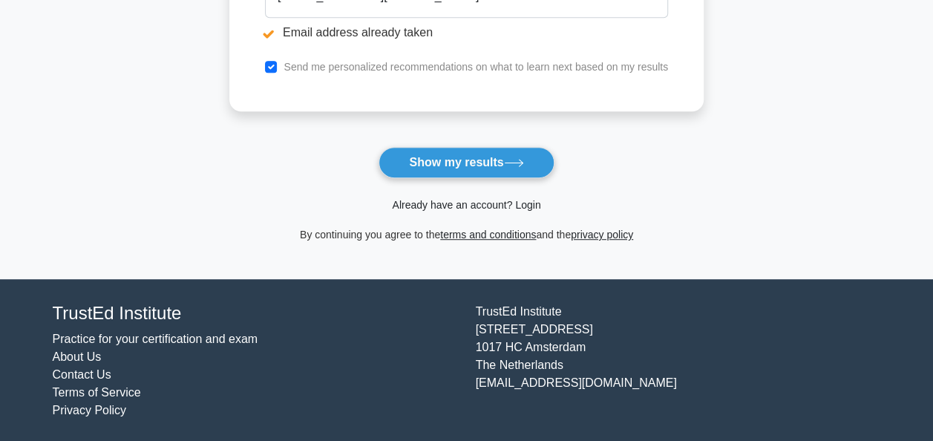
click at [499, 199] on link "Already have an account? Login" at bounding box center [466, 205] width 148 height 12
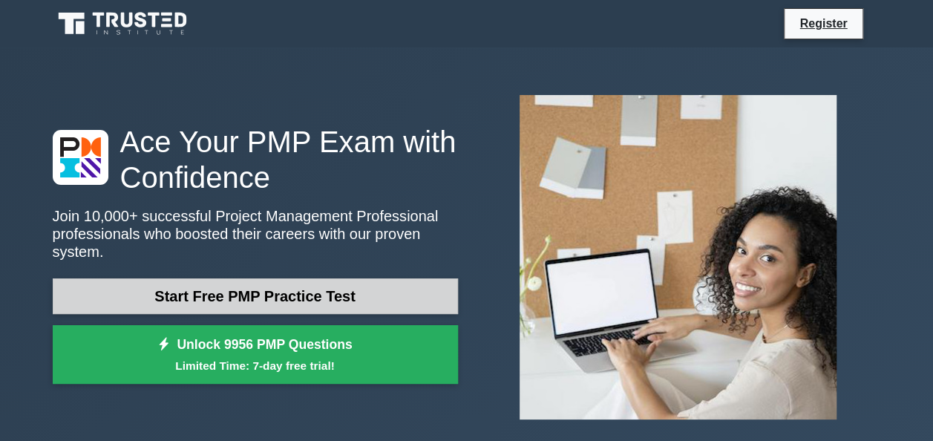
click at [334, 287] on link "Start Free PMP Practice Test" at bounding box center [255, 296] width 405 height 36
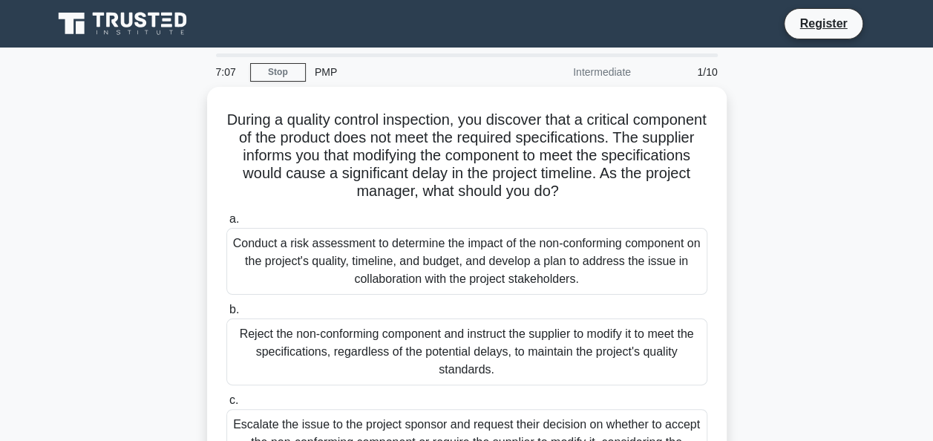
click at [334, 287] on div "Conduct a risk assessment to determine the impact of the non-conforming compone…" at bounding box center [466, 261] width 481 height 67
click at [226, 224] on input "a. Conduct a risk assessment to determine the impact of the non-conforming comp…" at bounding box center [226, 220] width 0 height 10
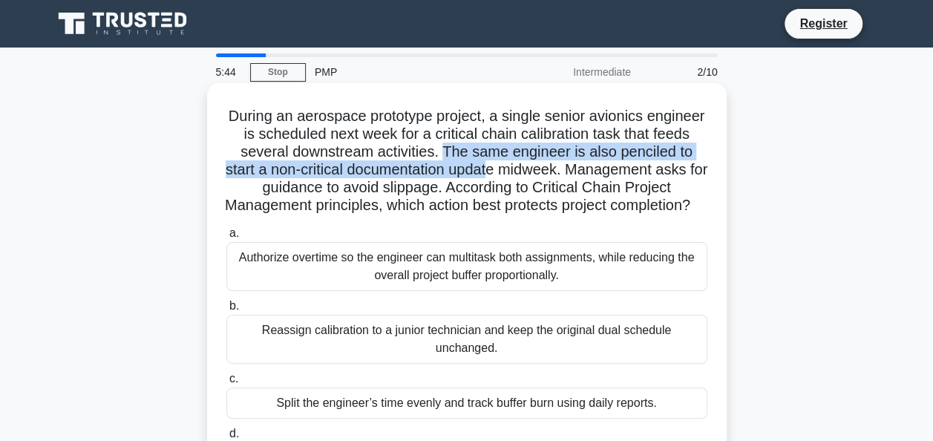
drag, startPoint x: 474, startPoint y: 157, endPoint x: 529, endPoint y: 178, distance: 58.7
click at [529, 178] on h5 "During an aerospace prototype project, a single senior avionics engineer is sch…" at bounding box center [467, 161] width 484 height 108
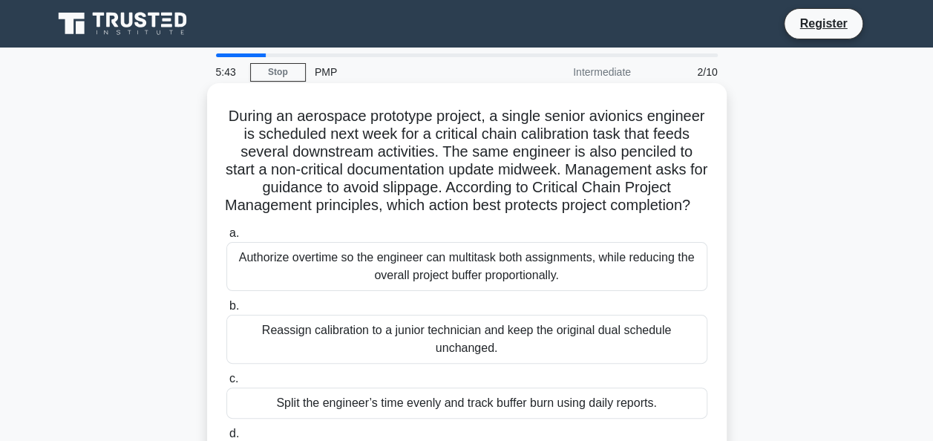
drag, startPoint x: 529, startPoint y: 178, endPoint x: 554, endPoint y: 215, distance: 44.9
click at [554, 215] on h5 "During an aerospace prototype project, a single senior avionics engineer is sch…" at bounding box center [467, 161] width 484 height 108
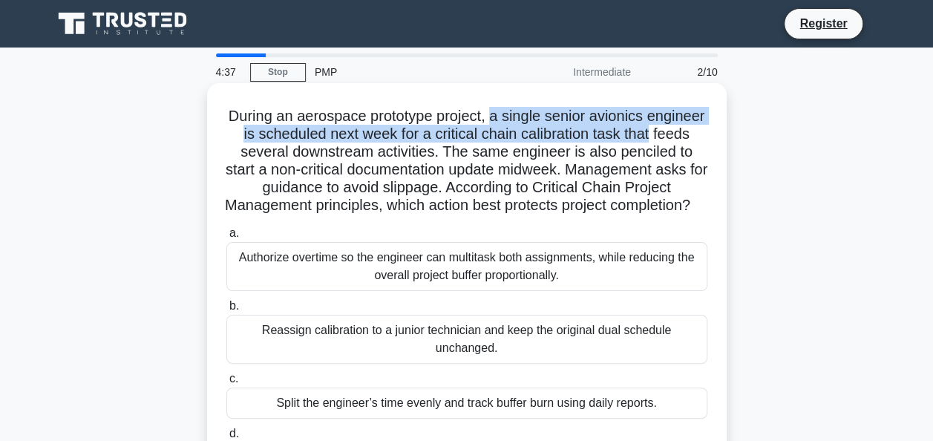
drag, startPoint x: 523, startPoint y: 117, endPoint x: 710, endPoint y: 132, distance: 187.7
click at [710, 132] on div "During an aerospace prototype project, a single senior avionics engineer is sch…" at bounding box center [467, 288] width 508 height 399
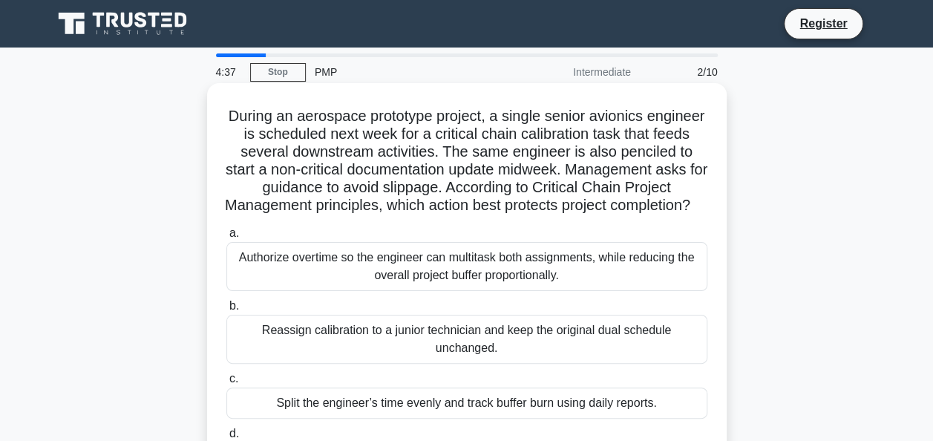
drag, startPoint x: 710, startPoint y: 132, endPoint x: 485, endPoint y: 239, distance: 249.1
click at [578, 235] on div "During an aerospace prototype project, a single senior avionics engineer is sch…" at bounding box center [467, 288] width 508 height 399
